Goal: Navigation & Orientation: Find specific page/section

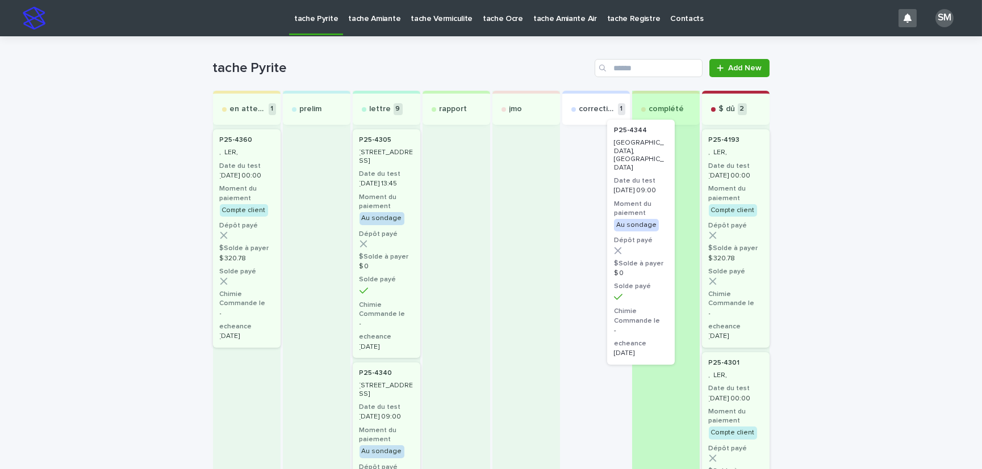
drag, startPoint x: 596, startPoint y: 173, endPoint x: 637, endPoint y: 162, distance: 42.8
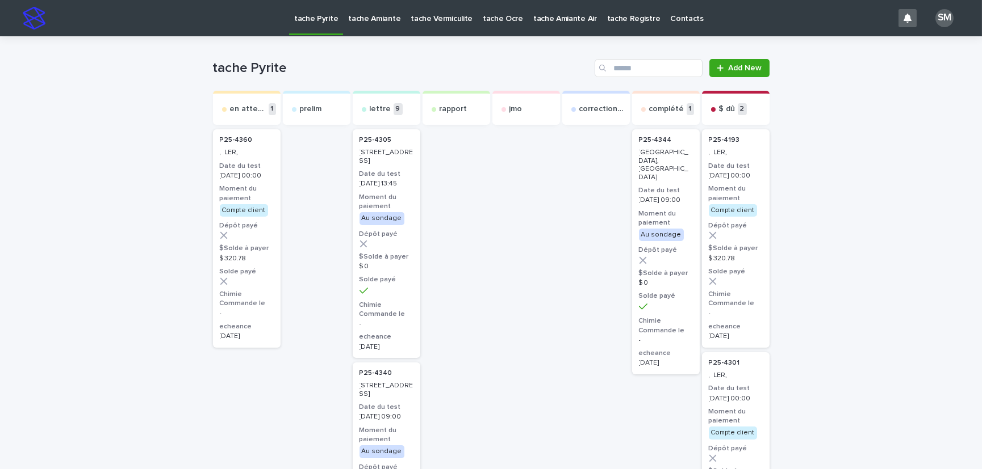
click at [361, 19] on p "tache Amiante" at bounding box center [374, 12] width 52 height 24
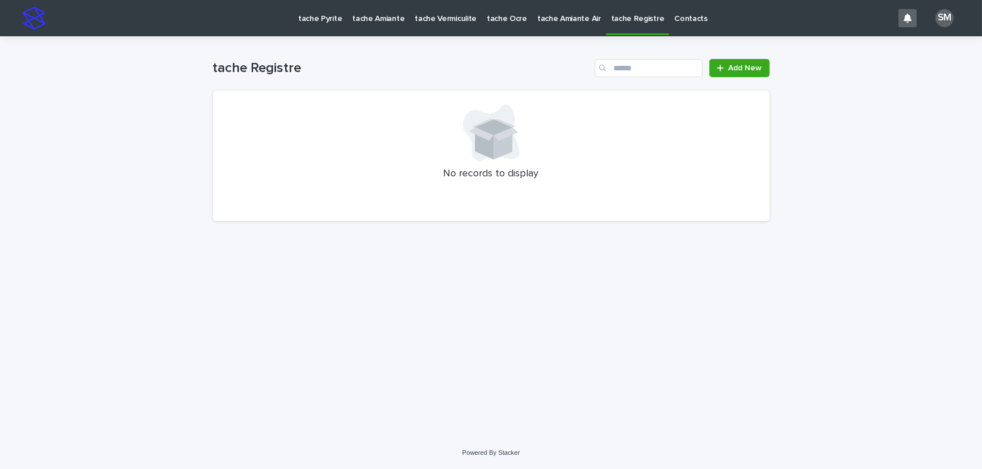
click at [321, 19] on p "tache Pyrite" at bounding box center [320, 12] width 44 height 24
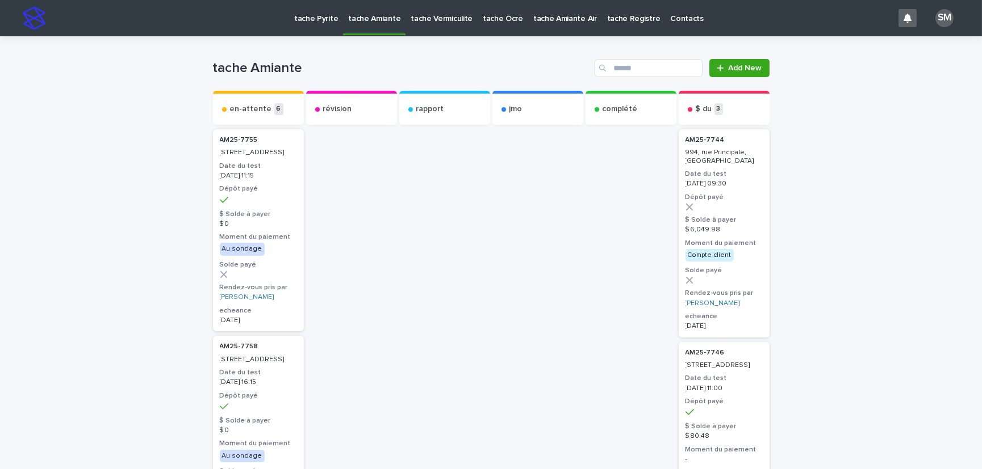
click at [444, 19] on p "tache Vermiculite" at bounding box center [441, 12] width 62 height 24
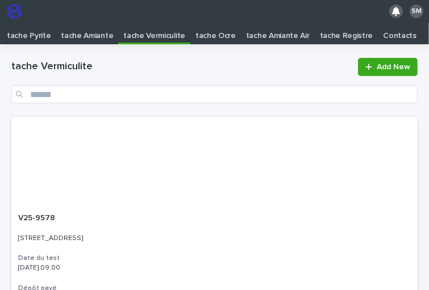
scroll to position [22, 0]
